Goal: Complete application form: Complete application form

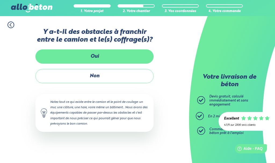
click at [125, 60] on label "Oui" at bounding box center [94, 56] width 118 height 14
click at [0, 0] on input "Oui" at bounding box center [0, 0] width 0 height 0
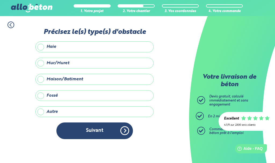
click at [98, 80] on label "Maison/Batiment" at bounding box center [94, 79] width 118 height 11
click at [0, 0] on input "Maison/Batiment" at bounding box center [0, 0] width 0 height 0
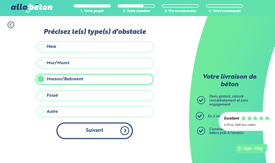
click at [94, 132] on button "Suivant" at bounding box center [94, 130] width 77 height 16
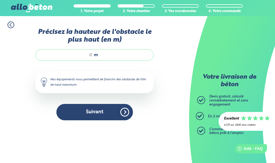
click at [82, 55] on input "Précisez la hauteur de l'obstacle le plus haut (en m)" at bounding box center [66, 54] width 51 height 5
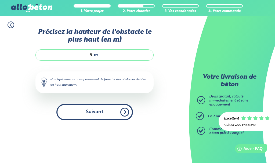
type input "5"
click at [99, 113] on button "Suivant" at bounding box center [94, 112] width 77 height 16
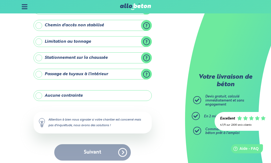
scroll to position [81, 0]
click at [81, 101] on label "Aucune contrainte" at bounding box center [93, 95] width 118 height 11
click at [0, 0] on input "Aucune contrainte" at bounding box center [0, 0] width 0 height 0
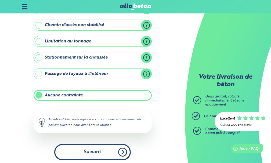
click at [93, 152] on button "Suivant" at bounding box center [92, 152] width 77 height 16
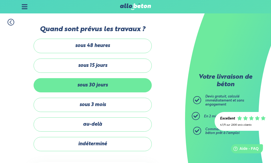
click at [110, 89] on label "sous 30 jours" at bounding box center [93, 85] width 118 height 14
click at [0, 0] on input "sous 30 jours" at bounding box center [0, 0] width 0 height 0
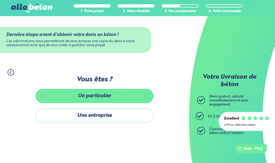
click at [101, 98] on label "Un particulier" at bounding box center [94, 96] width 118 height 14
click at [0, 0] on input "Un particulier" at bounding box center [0, 0] width 0 height 0
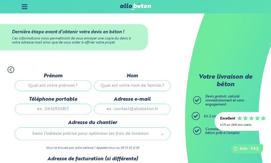
click at [73, 89] on input "Prénom" at bounding box center [53, 85] width 77 height 11
type input "[PERSON_NAME]"
type input "dorkel"
type input "0771708741"
type input "[EMAIL_ADDRESS][DOMAIN_NAME]"
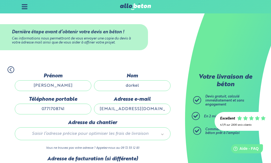
type input "20 Rue André Malraux"
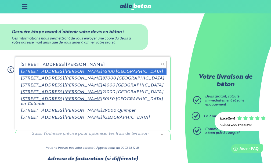
click at [85, 66] on input "20 Rue André Malraux" at bounding box center [93, 65] width 148 height 8
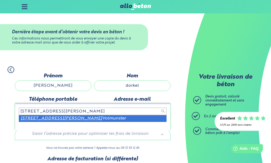
type input "20 Rue André Malraux 57720"
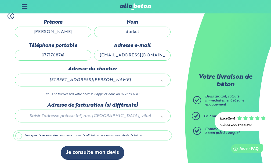
scroll to position [59, 0]
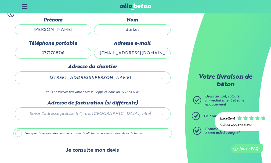
click at [98, 151] on button "Je consulte mon devis" at bounding box center [93, 151] width 64 height 14
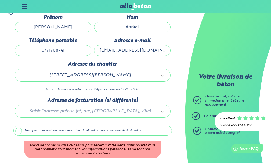
click at [16, 135] on label "J'accepte de recevoir des communications de allobéton concernant mon devis de b…" at bounding box center [92, 131] width 158 height 10
click at [0, 0] on input "J'accepte de recevoir des communications de allobéton concernant mon devis de b…" at bounding box center [0, 0] width 0 height 0
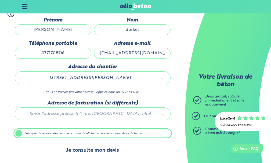
click at [95, 151] on button "Je consulte mon devis" at bounding box center [93, 151] width 64 height 14
